Goal: Information Seeking & Learning: Check status

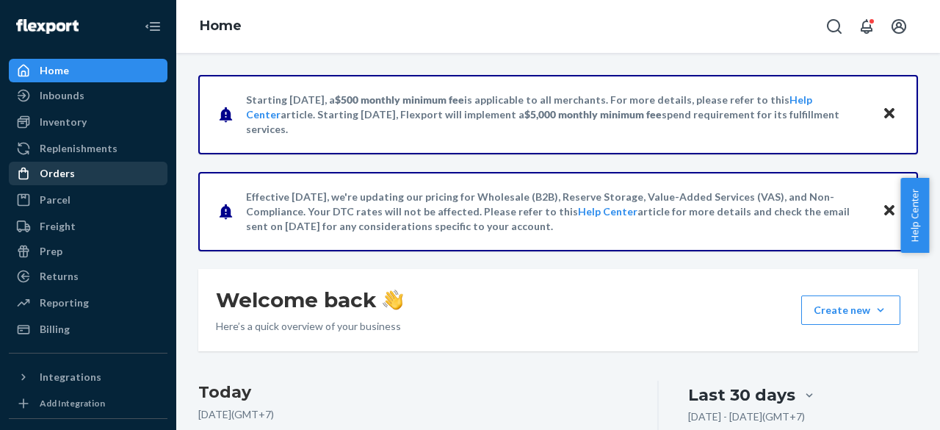
click at [60, 169] on div "Orders" at bounding box center [57, 173] width 35 height 15
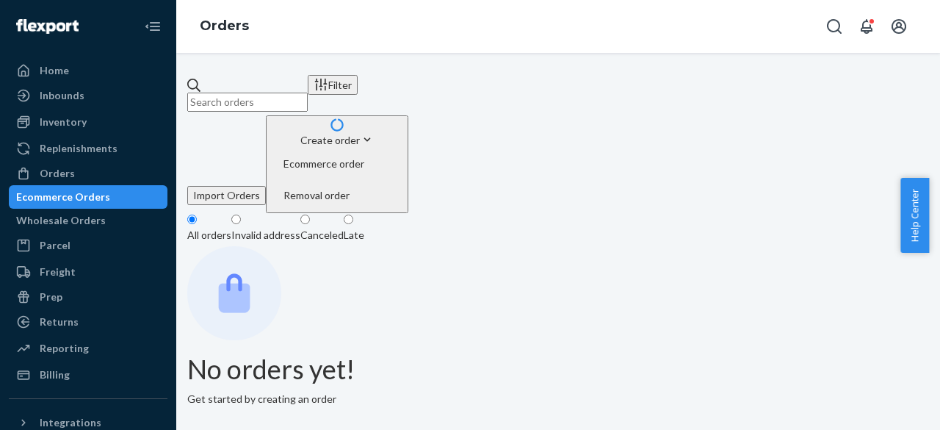
click at [308, 93] on input "text" at bounding box center [247, 102] width 120 height 19
paste input "WN155286"
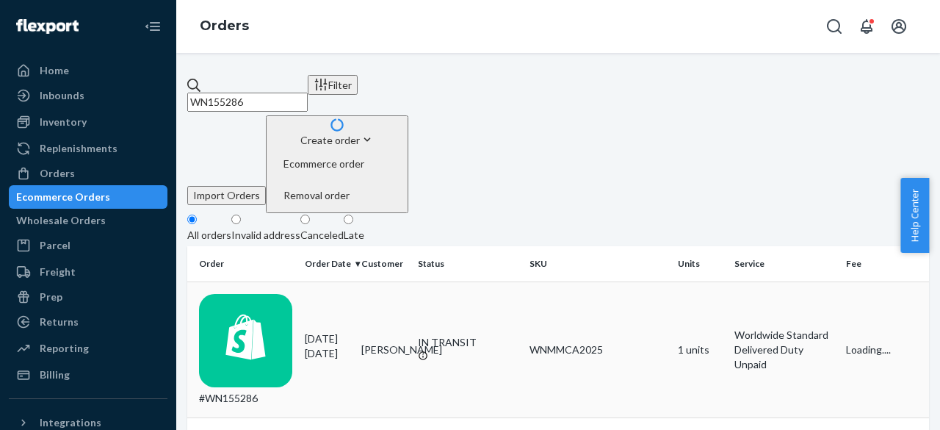
type input "WN155286"
click at [397, 281] on td "[PERSON_NAME]" at bounding box center [383, 349] width 57 height 137
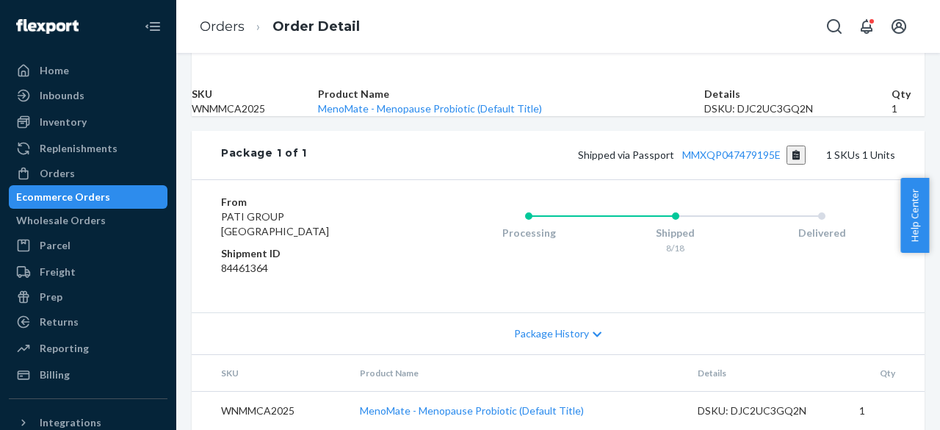
scroll to position [623, 0]
click at [723, 148] on link "MMXQP047479195E" at bounding box center [731, 154] width 98 height 12
click at [567, 326] on span "Package History" at bounding box center [551, 333] width 75 height 15
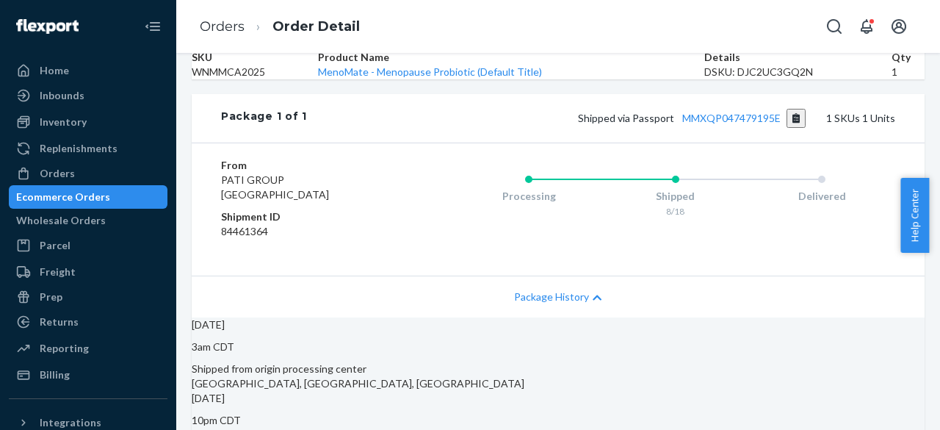
scroll to position [274, 0]
